Goal: Transaction & Acquisition: Purchase product/service

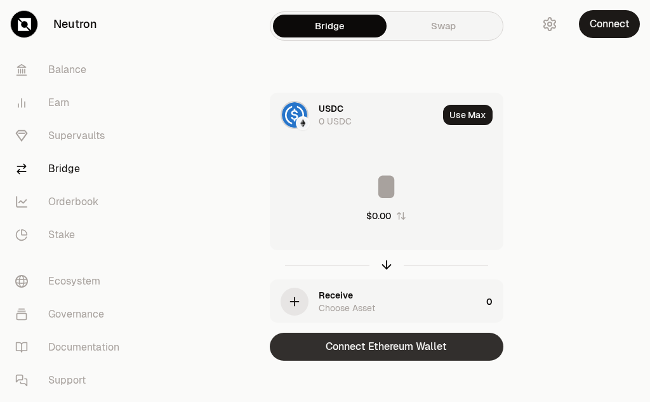
click at [401, 346] on button "Connect Ethereum Wallet" at bounding box center [387, 347] width 234 height 28
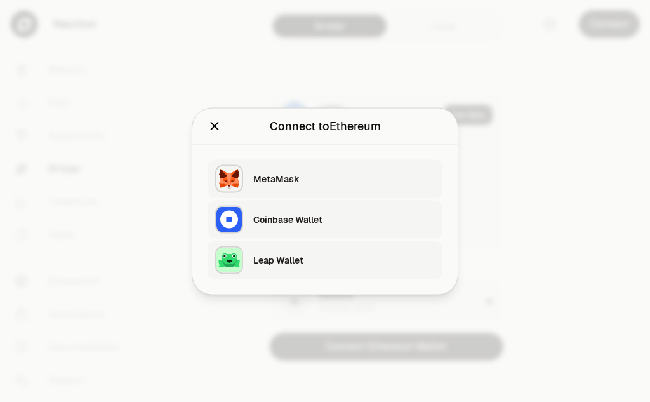
click at [274, 259] on div "Leap Wallet" at bounding box center [344, 259] width 182 height 13
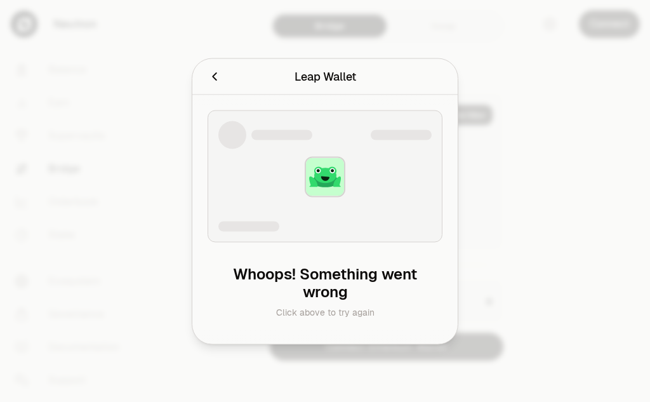
click at [218, 77] on icon "Cancel" at bounding box center [215, 76] width 14 height 14
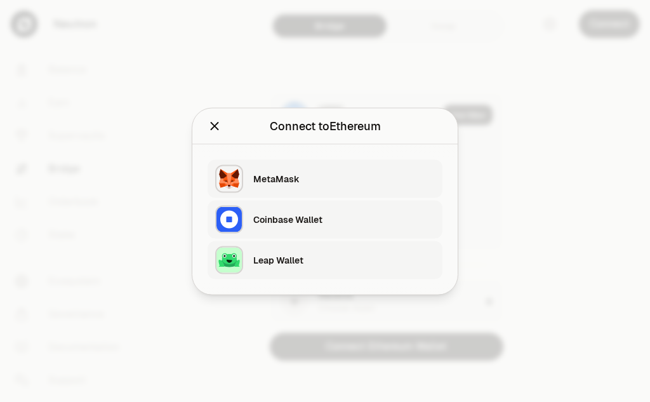
click at [283, 257] on div "Leap Wallet" at bounding box center [344, 259] width 182 height 13
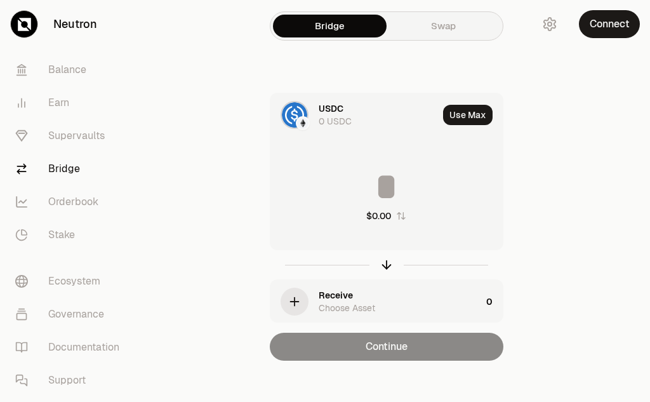
click at [391, 346] on div "Continue" at bounding box center [387, 347] width 234 height 28
click at [461, 116] on button "Use Max" at bounding box center [468, 115] width 50 height 20
drag, startPoint x: 391, startPoint y: 216, endPoint x: 392, endPoint y: 207, distance: 8.9
click at [391, 217] on div "$0.00" at bounding box center [378, 216] width 25 height 13
type input "*****"
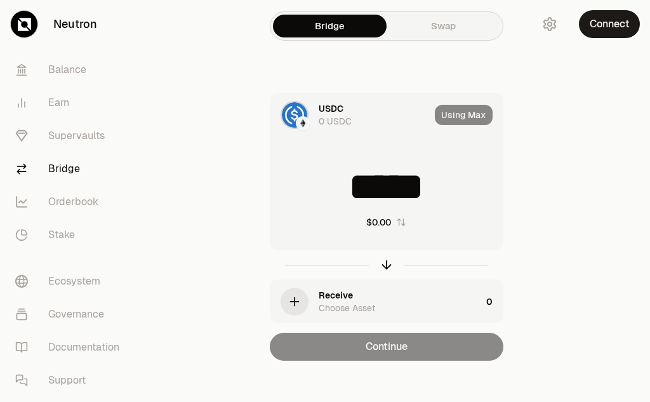
click at [390, 191] on input "*****" at bounding box center [386, 187] width 232 height 38
click at [606, 32] on button "Connect" at bounding box center [609, 24] width 61 height 28
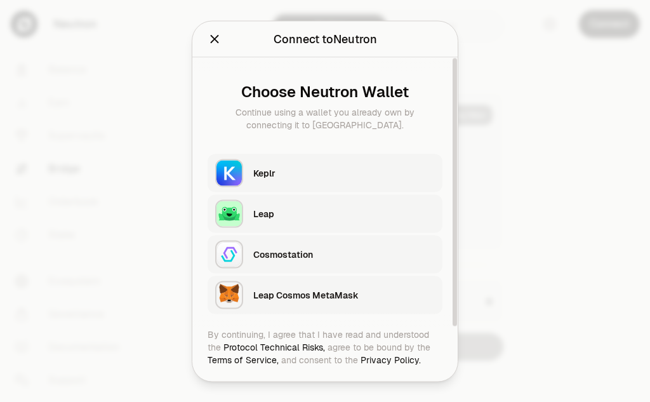
click at [261, 212] on div "Leap" at bounding box center [344, 213] width 182 height 13
